Goal: Communication & Community: Answer question/provide support

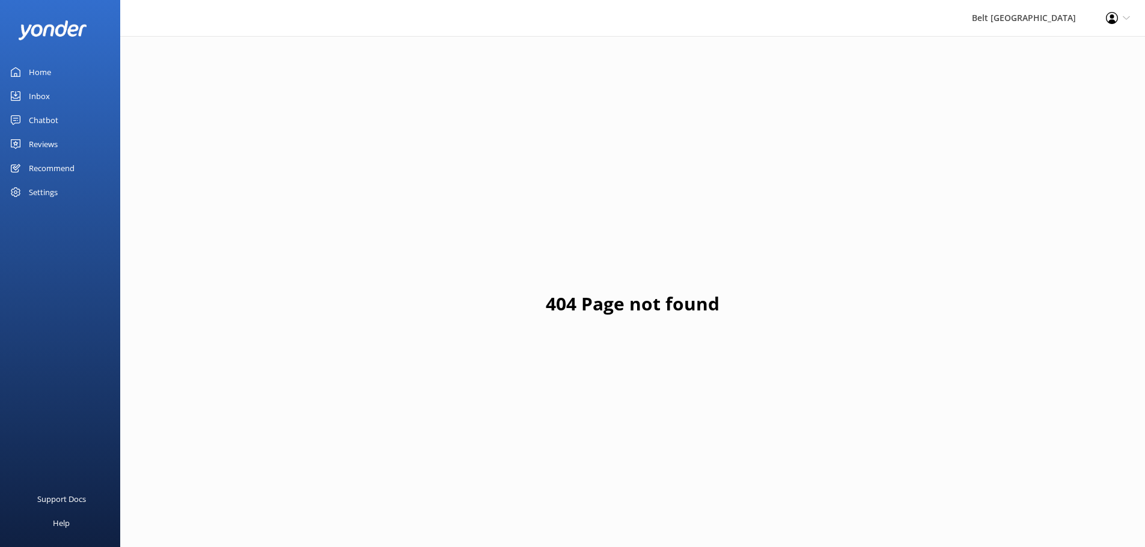
click at [61, 142] on link "Reviews" at bounding box center [60, 144] width 120 height 24
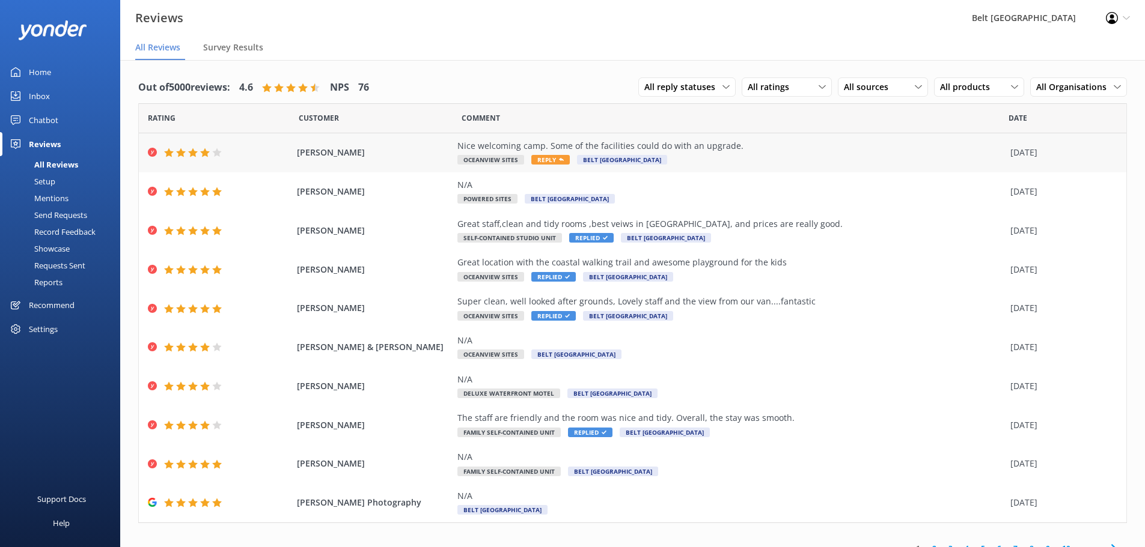
click at [756, 150] on div "Nice welcoming camp. Some of the facilities could do with an upgrade." at bounding box center [730, 145] width 547 height 13
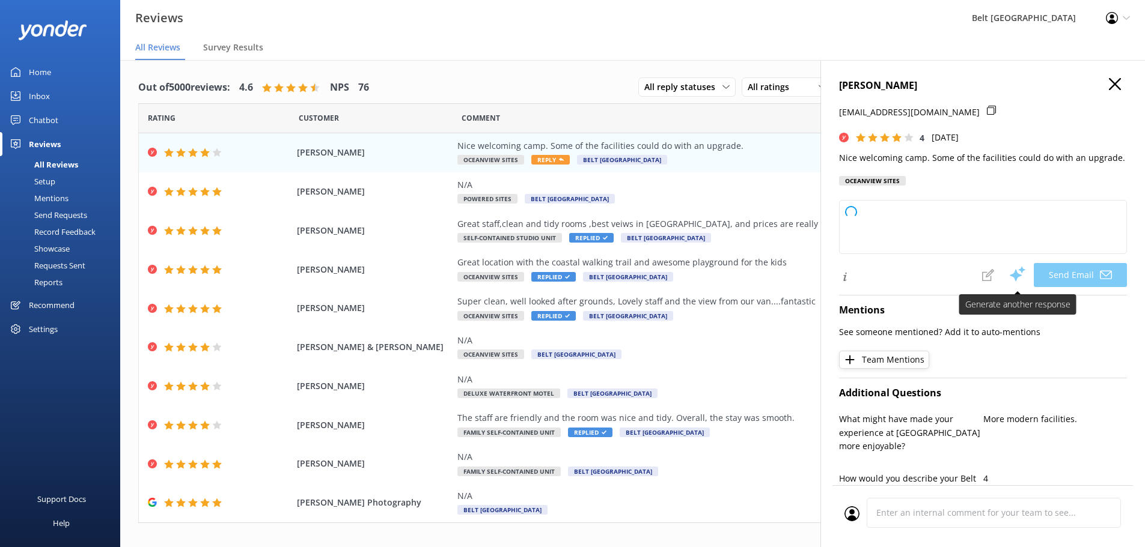
type textarea "Thank you for your feedback, Gordon! We're glad you felt welcomed at our camp. …"
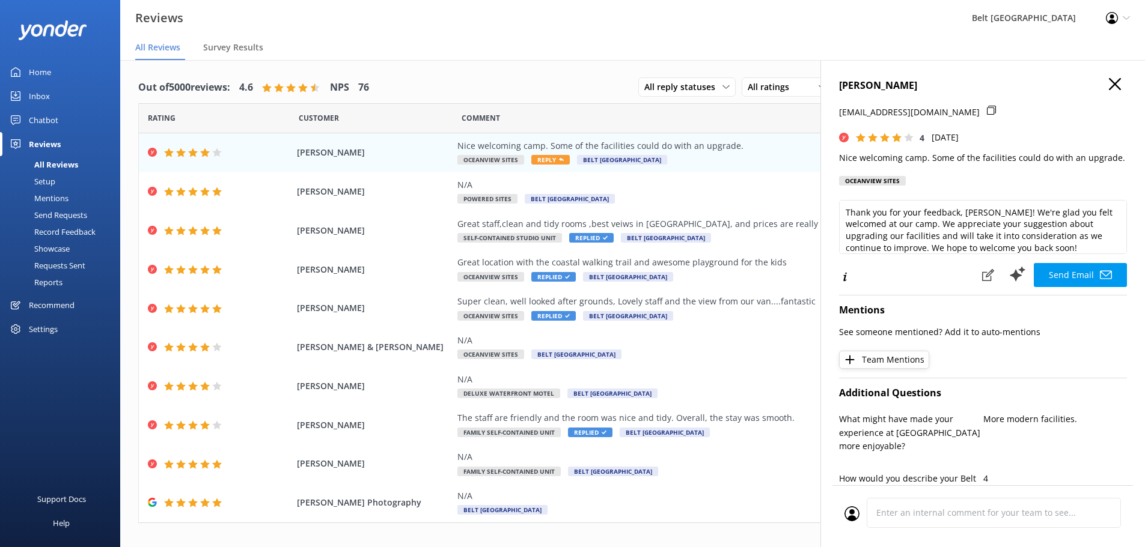
drag, startPoint x: 1068, startPoint y: 272, endPoint x: 1029, endPoint y: 255, distance: 42.8
click at [1041, 261] on div "Thank you for your feedback, Gordon! We're glad you felt welcomed at our camp. …" at bounding box center [983, 244] width 288 height 88
click at [1041, 283] on button "Send Email" at bounding box center [1079, 275] width 93 height 24
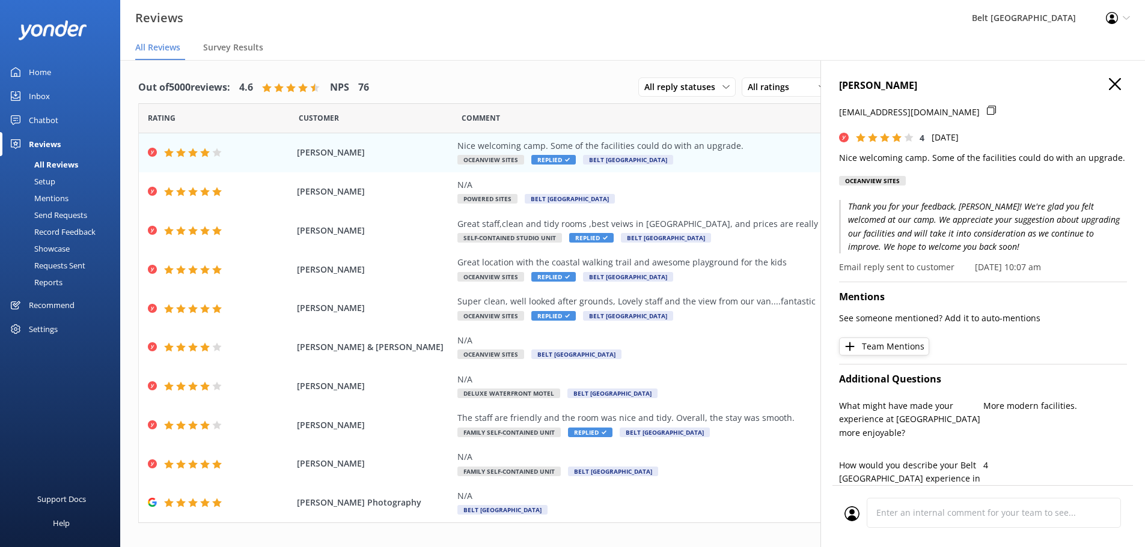
click at [1098, 84] on h4 "Gordon Hall" at bounding box center [983, 86] width 288 height 16
click at [1109, 79] on icon "button" at bounding box center [1115, 84] width 12 height 12
